Goal: Understand process/instructions: Learn how to perform a task or action

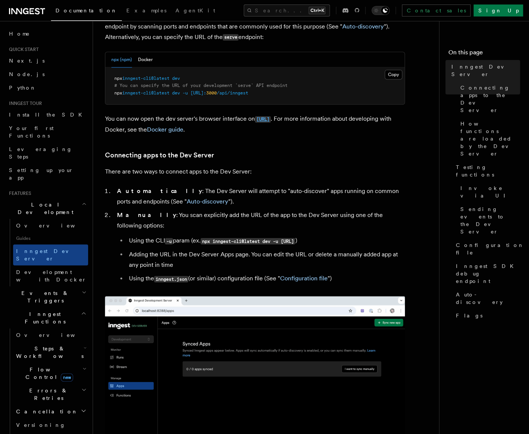
scroll to position [338, 0]
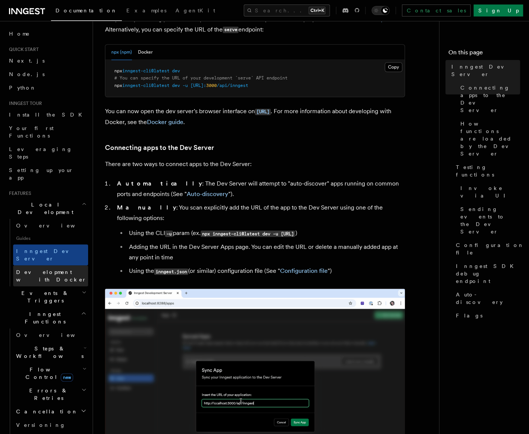
click at [32, 269] on span "Development with Docker" at bounding box center [51, 276] width 71 height 14
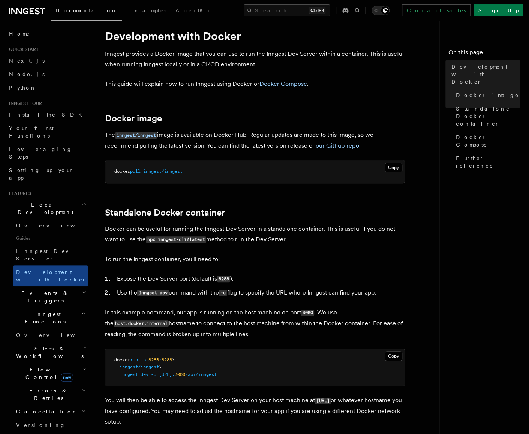
scroll to position [188, 0]
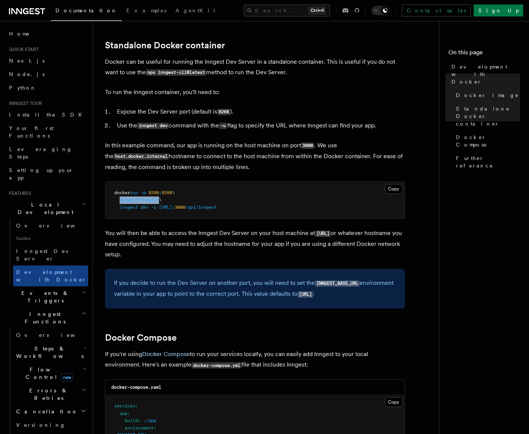
drag, startPoint x: 120, startPoint y: 201, endPoint x: 161, endPoint y: 203, distance: 40.6
click at [161, 203] on pre "docker run -p 8288 : 8288 \ inngest/inngest \ inngest dev -u [URL]: 3000 /api/i…" at bounding box center [254, 200] width 299 height 37
copy span "inngest/inngest"
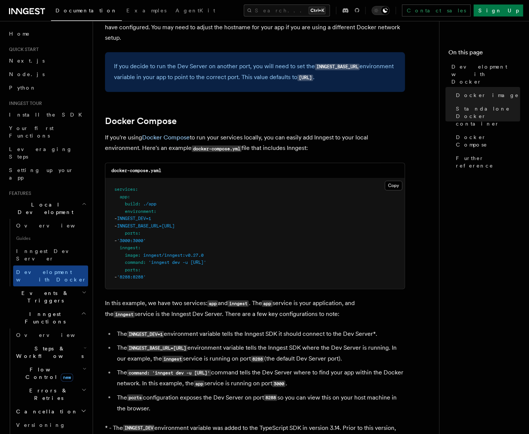
scroll to position [413, 0]
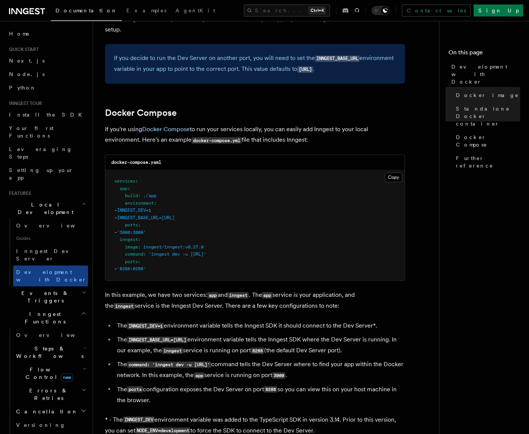
drag, startPoint x: 125, startPoint y: 255, endPoint x: 288, endPoint y: 252, distance: 163.6
click at [288, 252] on pre "services : app : build : ./app environment : - INNGEST_DEV=1 - INNGEST_BASE_URL…" at bounding box center [254, 225] width 299 height 110
copy span "command : 'inngest dev -u [URL]'"
drag, startPoint x: 251, startPoint y: 239, endPoint x: 181, endPoint y: 266, distance: 74.8
click at [251, 239] on pre "services : app : build : ./app environment : - INNGEST_DEV=1 - INNGEST_BASE_URL…" at bounding box center [254, 225] width 299 height 110
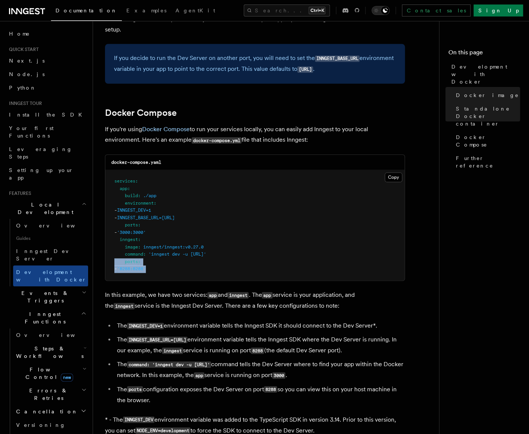
drag, startPoint x: 173, startPoint y: 269, endPoint x: 114, endPoint y: 263, distance: 59.2
click at [114, 263] on pre "services : app : build : ./app environment : - INNGEST_DEV=1 - INNGEST_BASE_URL…" at bounding box center [254, 225] width 299 height 110
copy code "ports : - '8288:8288'"
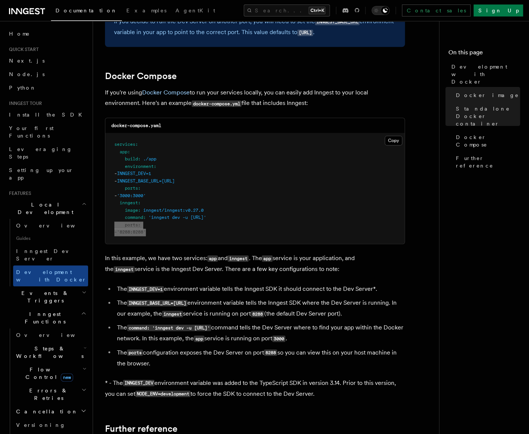
scroll to position [450, 0]
